Goal: Navigation & Orientation: Find specific page/section

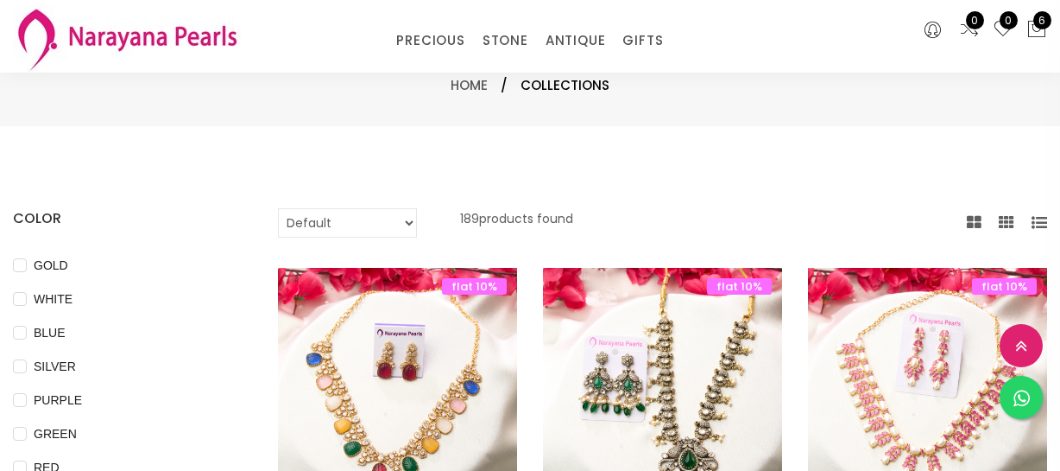
select select "INR"
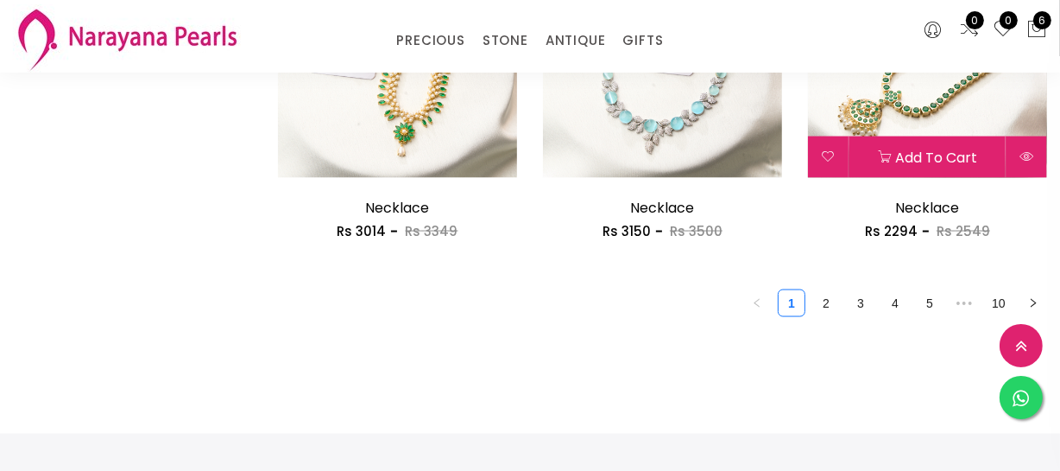
scroll to position [2276, 0]
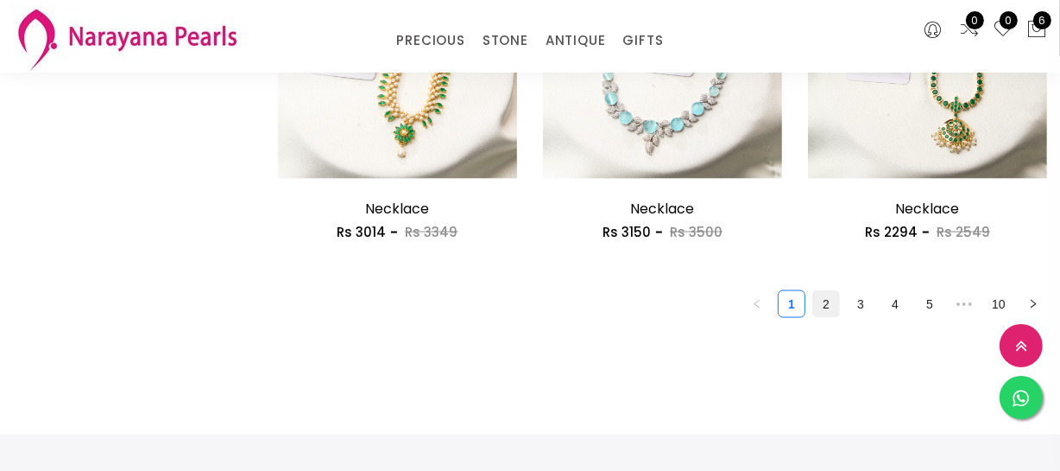
click at [819, 310] on link "2" at bounding box center [826, 304] width 26 height 26
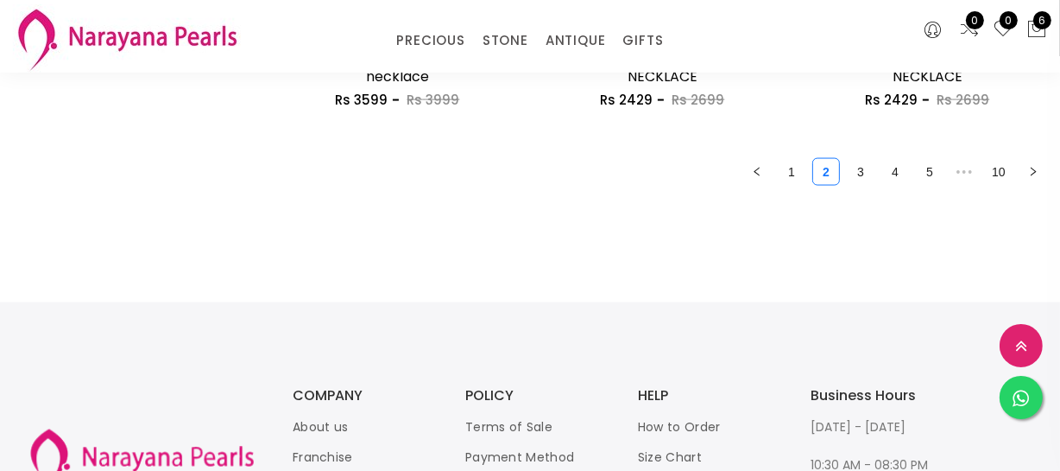
scroll to position [2197, 0]
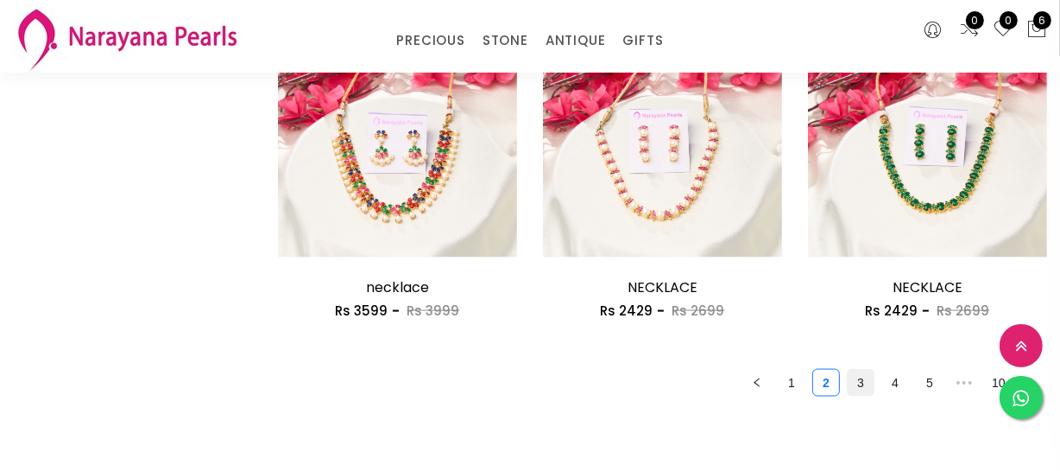
click at [858, 379] on link "3" at bounding box center [861, 383] width 26 height 26
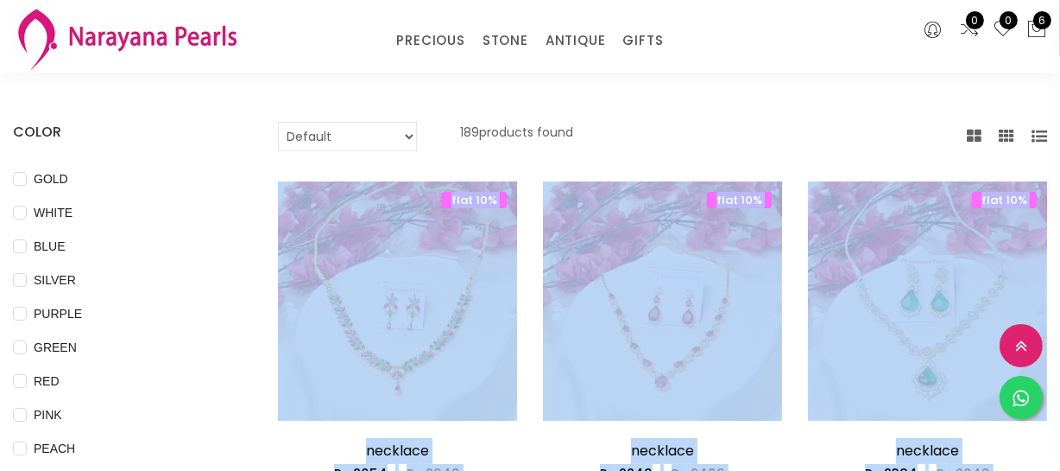
scroll to position [235, 0]
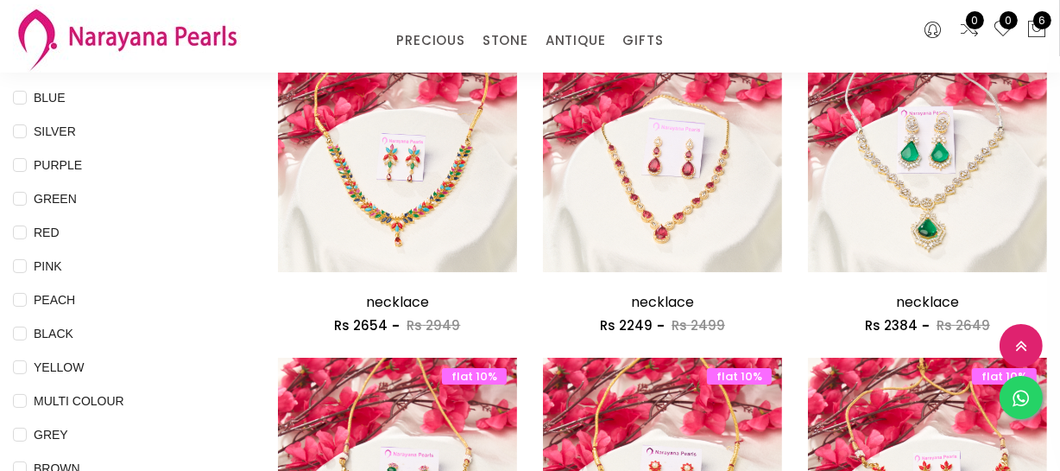
click at [168, 159] on div "PURPLE" at bounding box center [119, 165] width 213 height 21
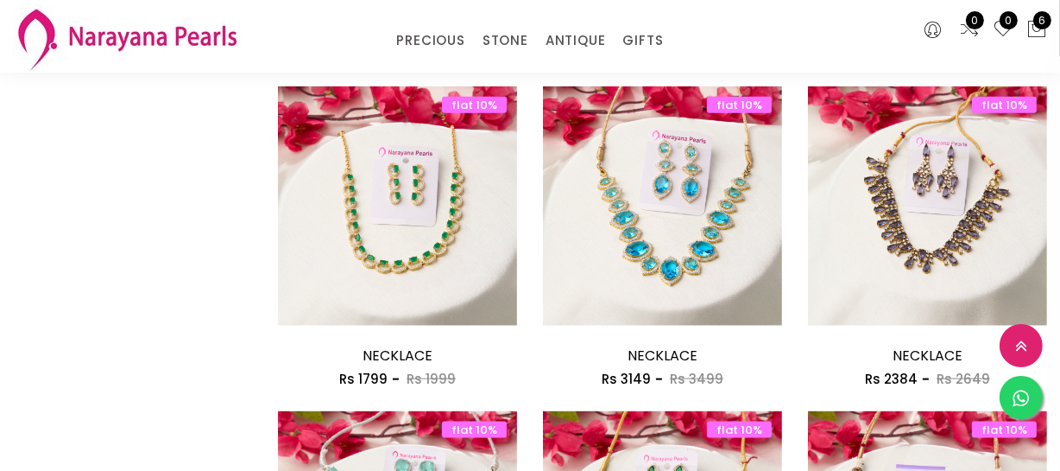
scroll to position [2197, 0]
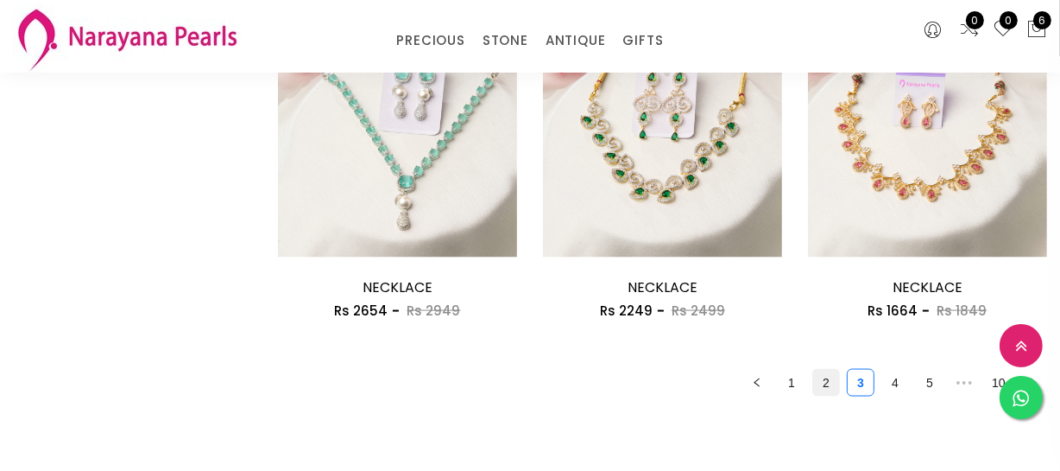
click at [825, 379] on link "2" at bounding box center [826, 383] width 26 height 26
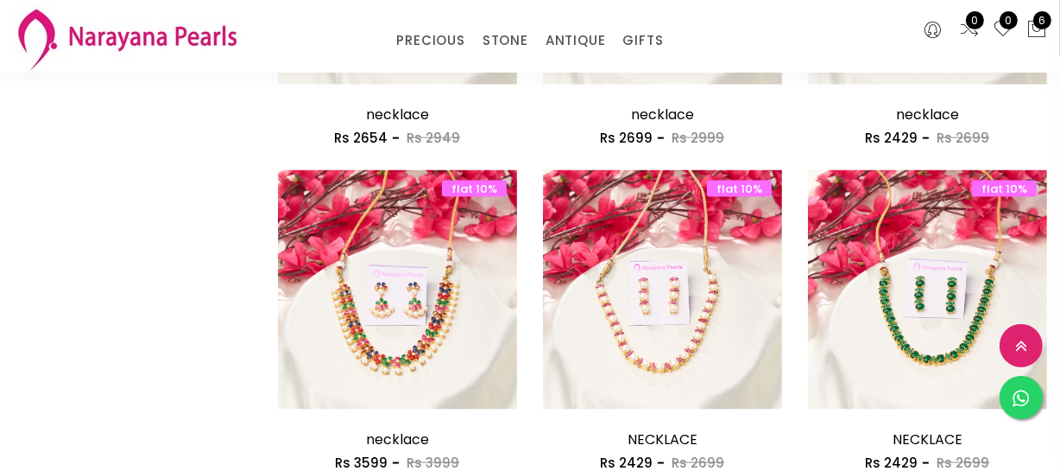
scroll to position [2276, 0]
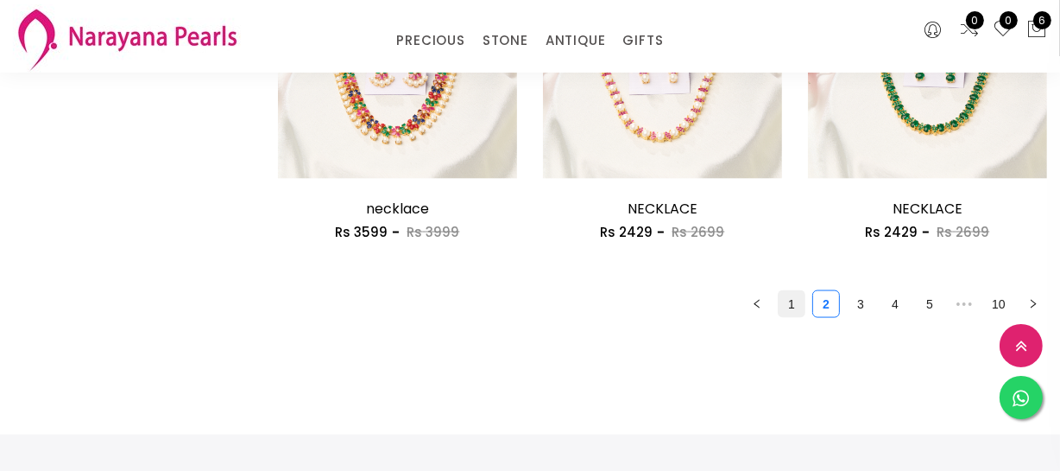
click at [797, 312] on link "1" at bounding box center [792, 304] width 26 height 26
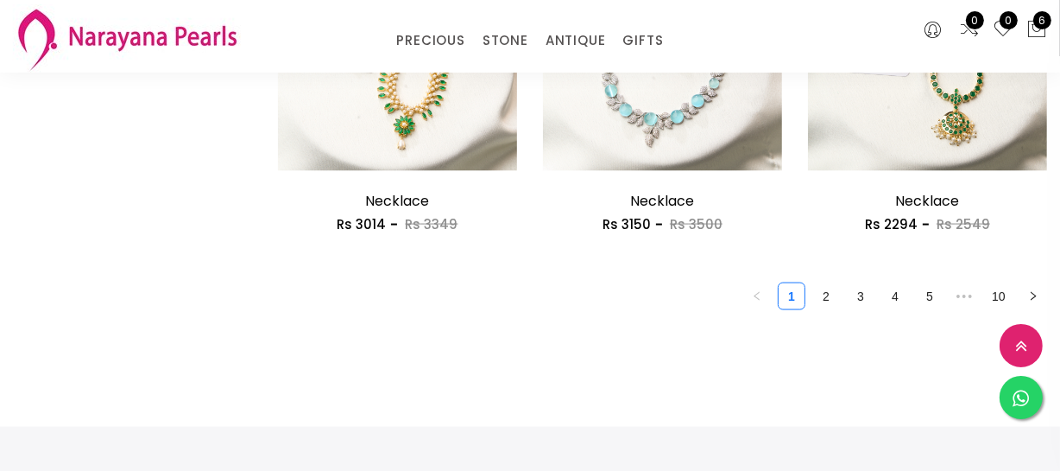
scroll to position [2354, 0]
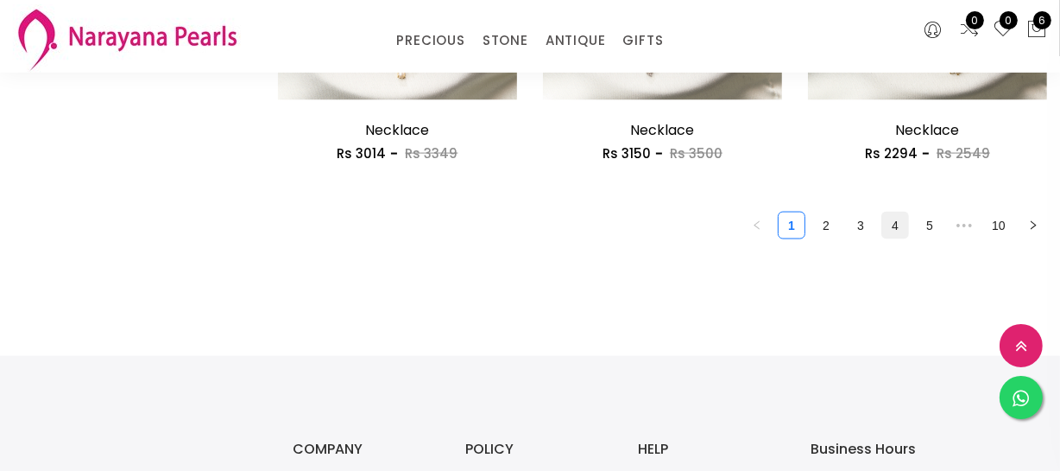
click at [904, 227] on link "4" at bounding box center [895, 225] width 26 height 26
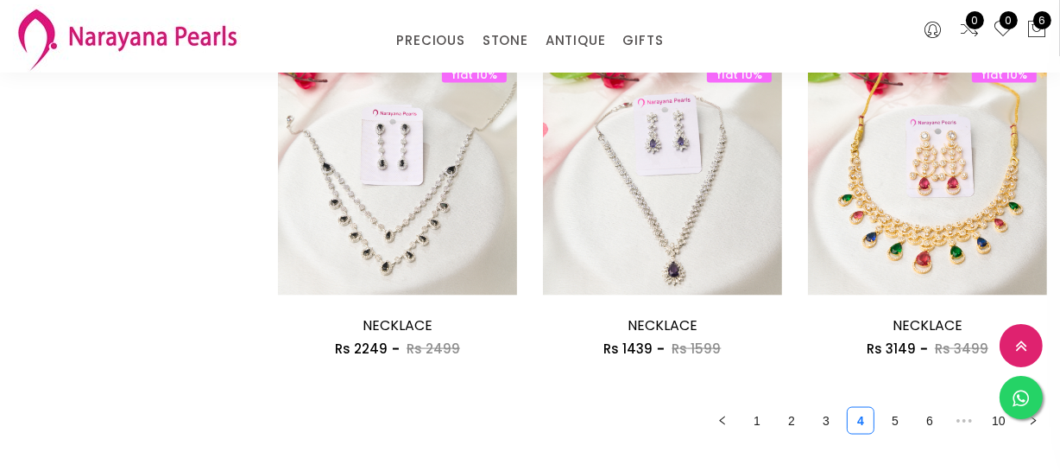
scroll to position [2433, 0]
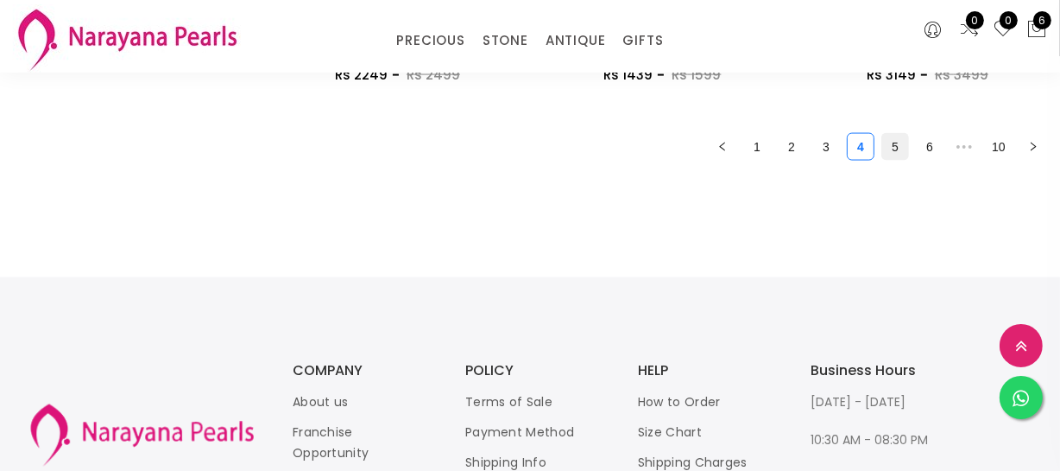
click at [901, 149] on link "5" at bounding box center [895, 147] width 26 height 26
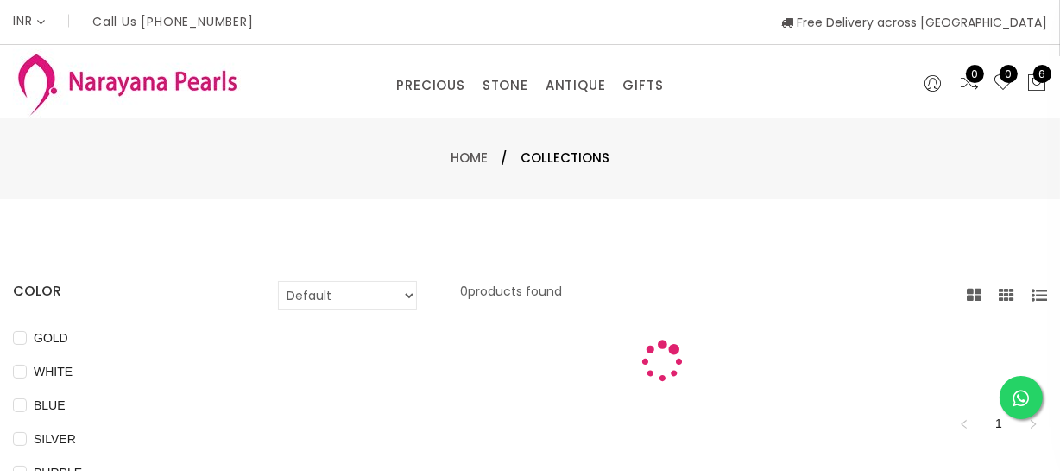
click at [901, 149] on div "Home / Collections" at bounding box center [530, 158] width 1010 height 21
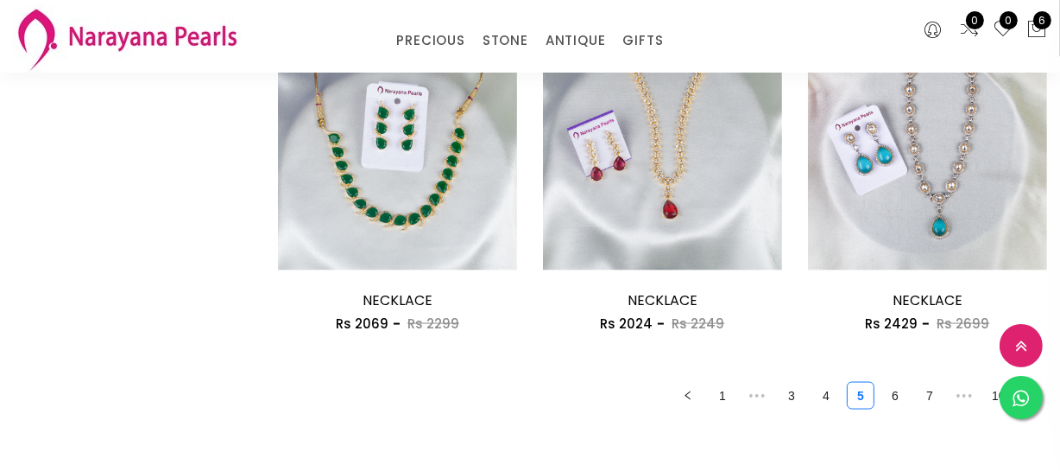
scroll to position [2197, 0]
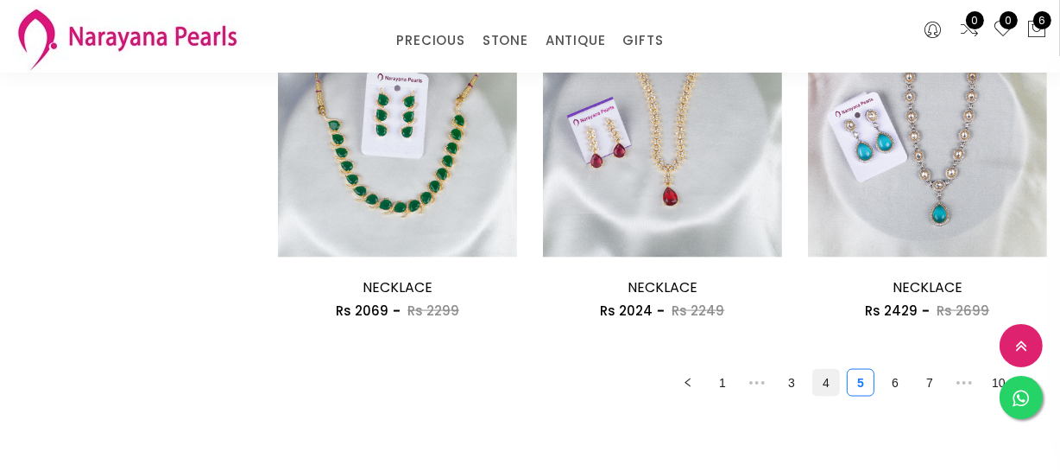
click at [834, 376] on link "4" at bounding box center [826, 383] width 26 height 26
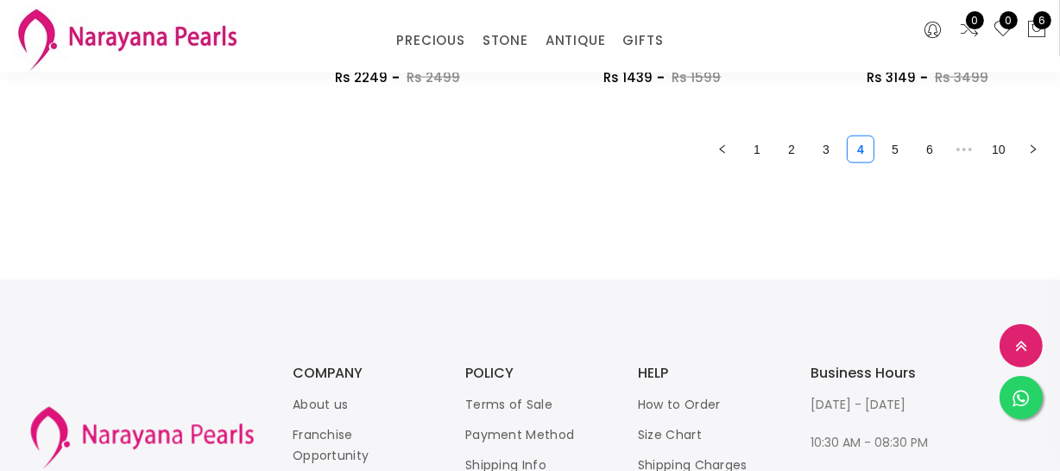
scroll to position [2433, 0]
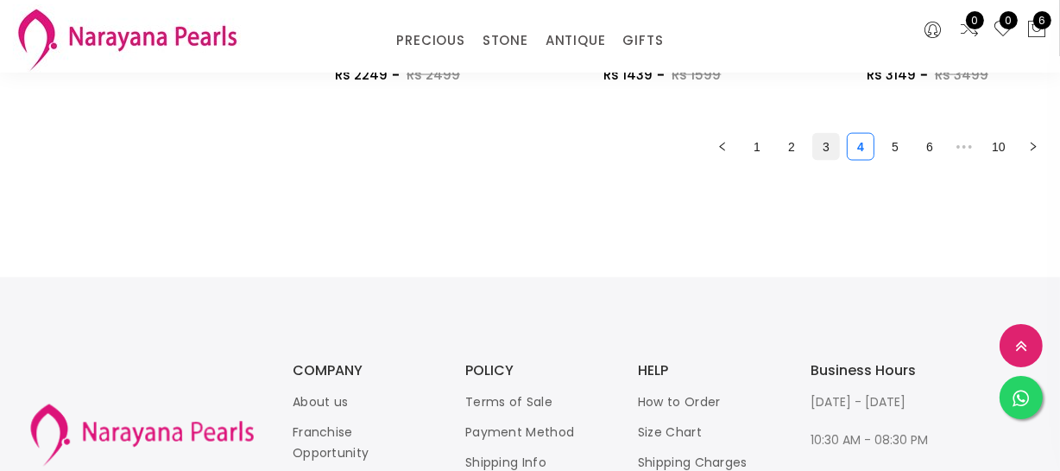
click at [832, 138] on link "3" at bounding box center [826, 147] width 26 height 26
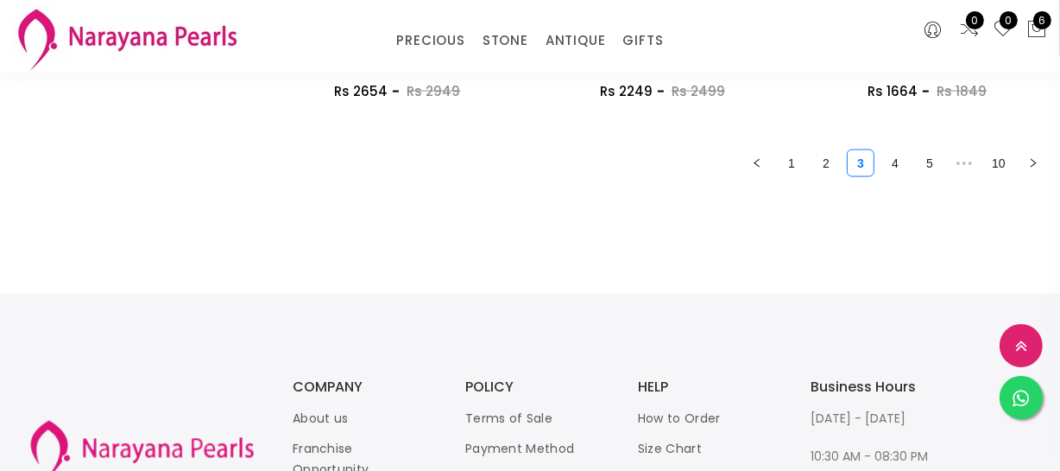
scroll to position [2433, 0]
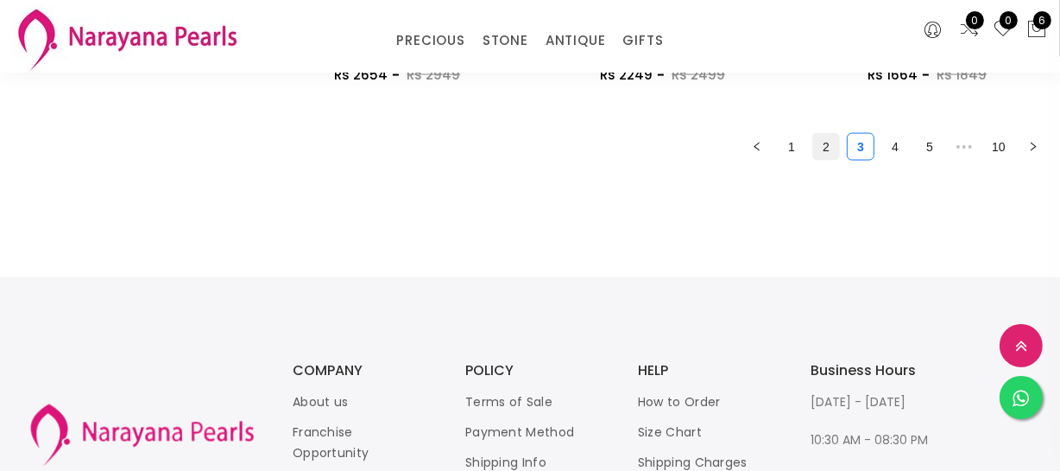
click at [819, 151] on link "2" at bounding box center [826, 147] width 26 height 26
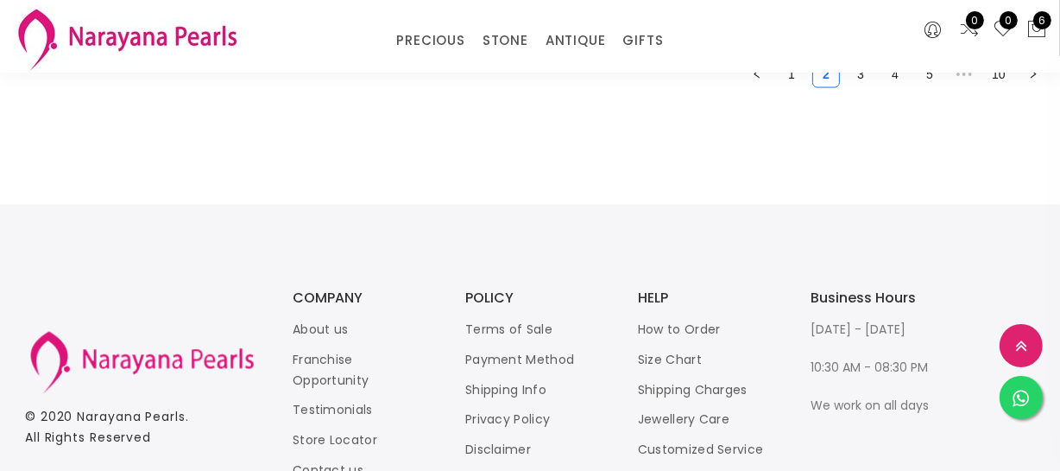
scroll to position [2354, 0]
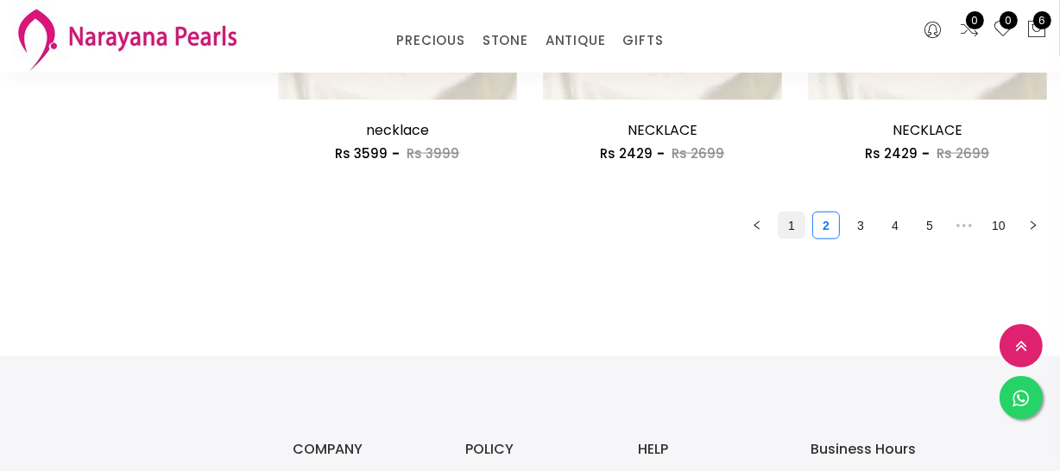
click at [793, 219] on link "1" at bounding box center [792, 225] width 26 height 26
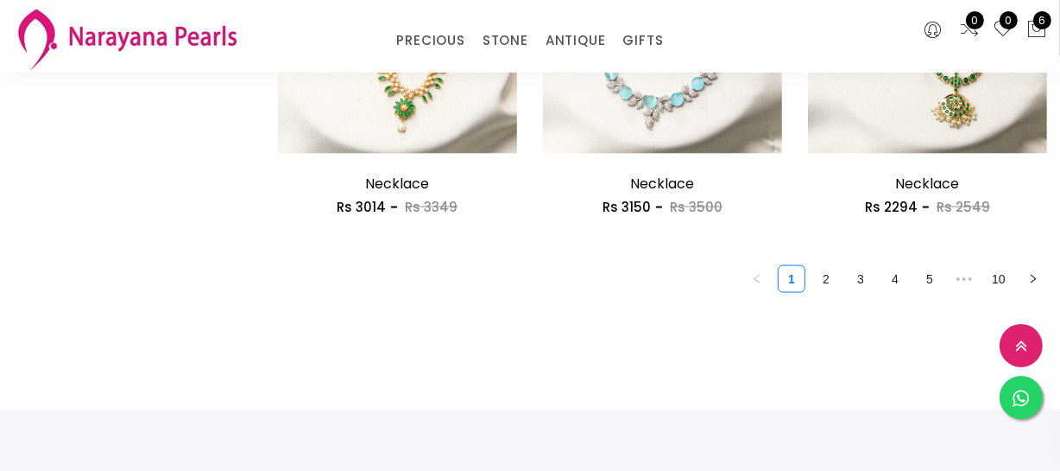
scroll to position [2433, 0]
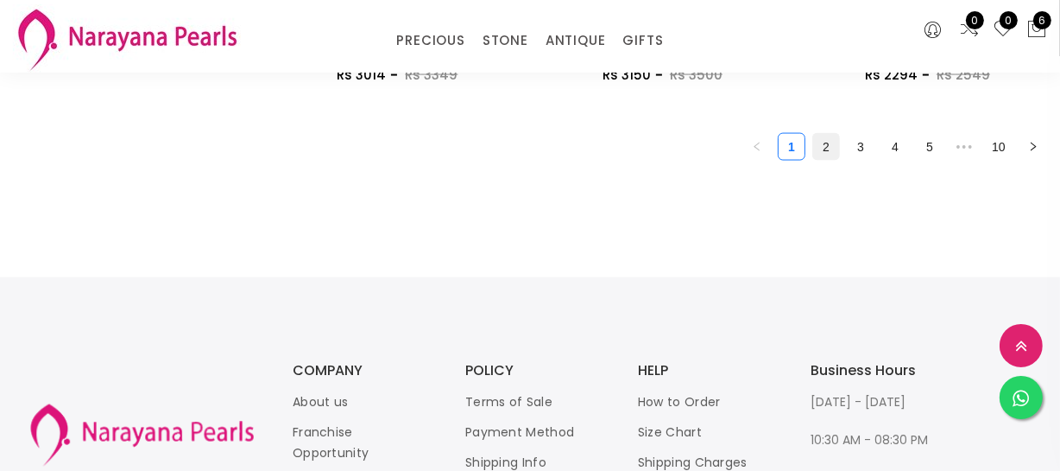
click at [819, 140] on link "2" at bounding box center [826, 147] width 26 height 26
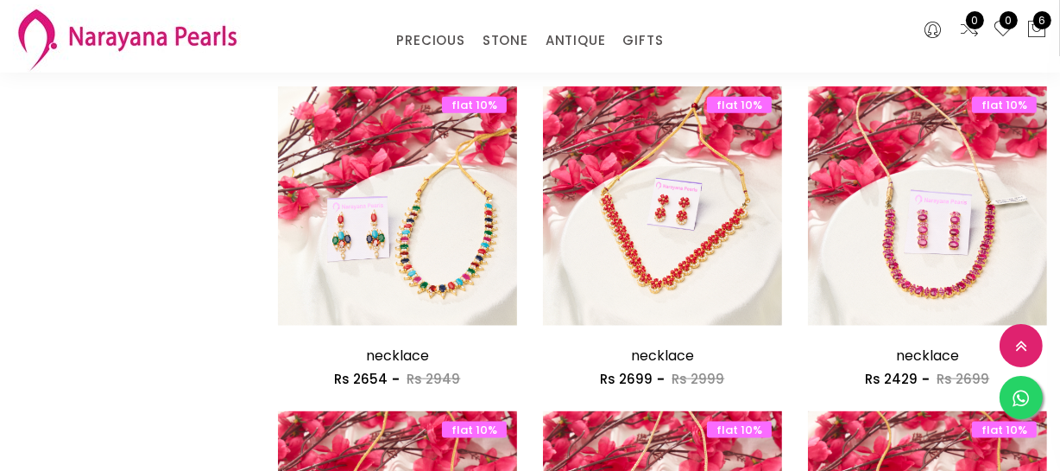
scroll to position [2276, 0]
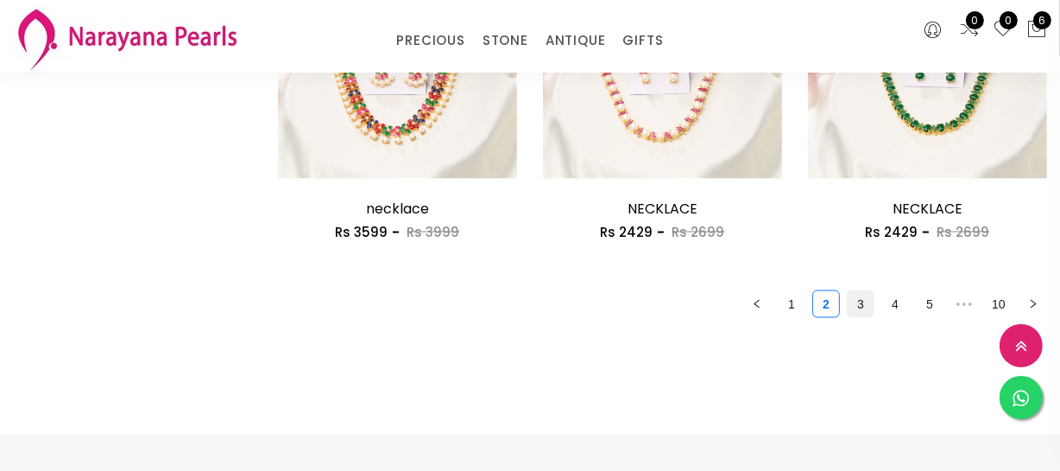
click at [866, 305] on link "3" at bounding box center [861, 304] width 26 height 26
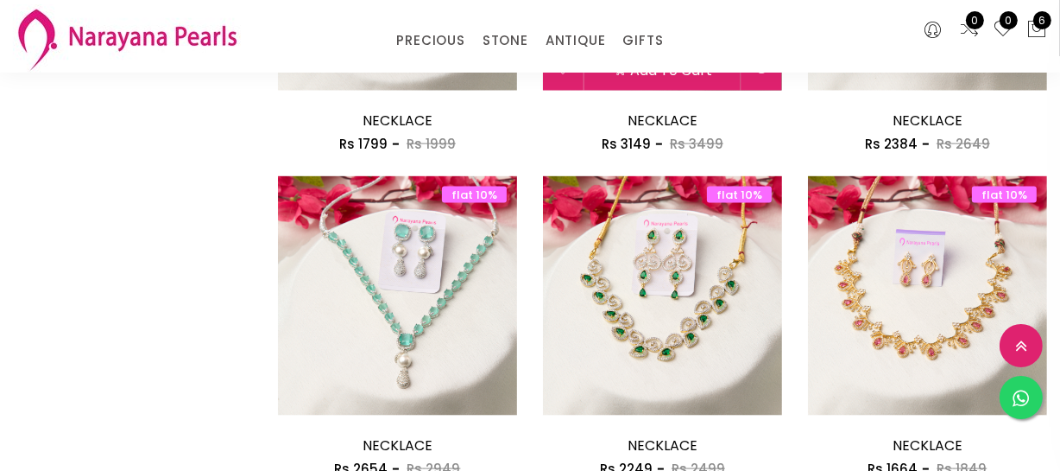
scroll to position [2197, 0]
